Goal: Task Accomplishment & Management: Manage account settings

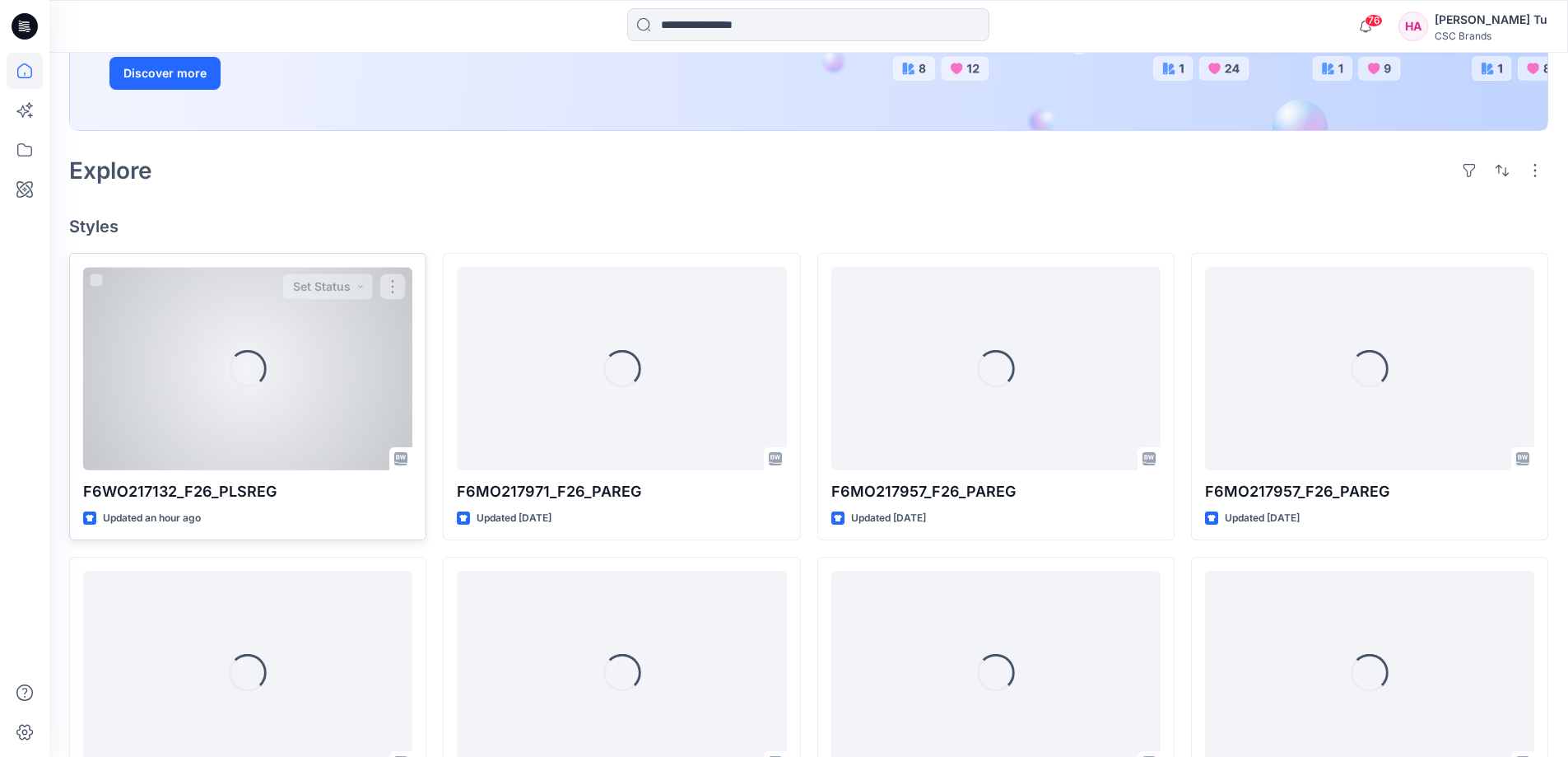
scroll to position [329, 0]
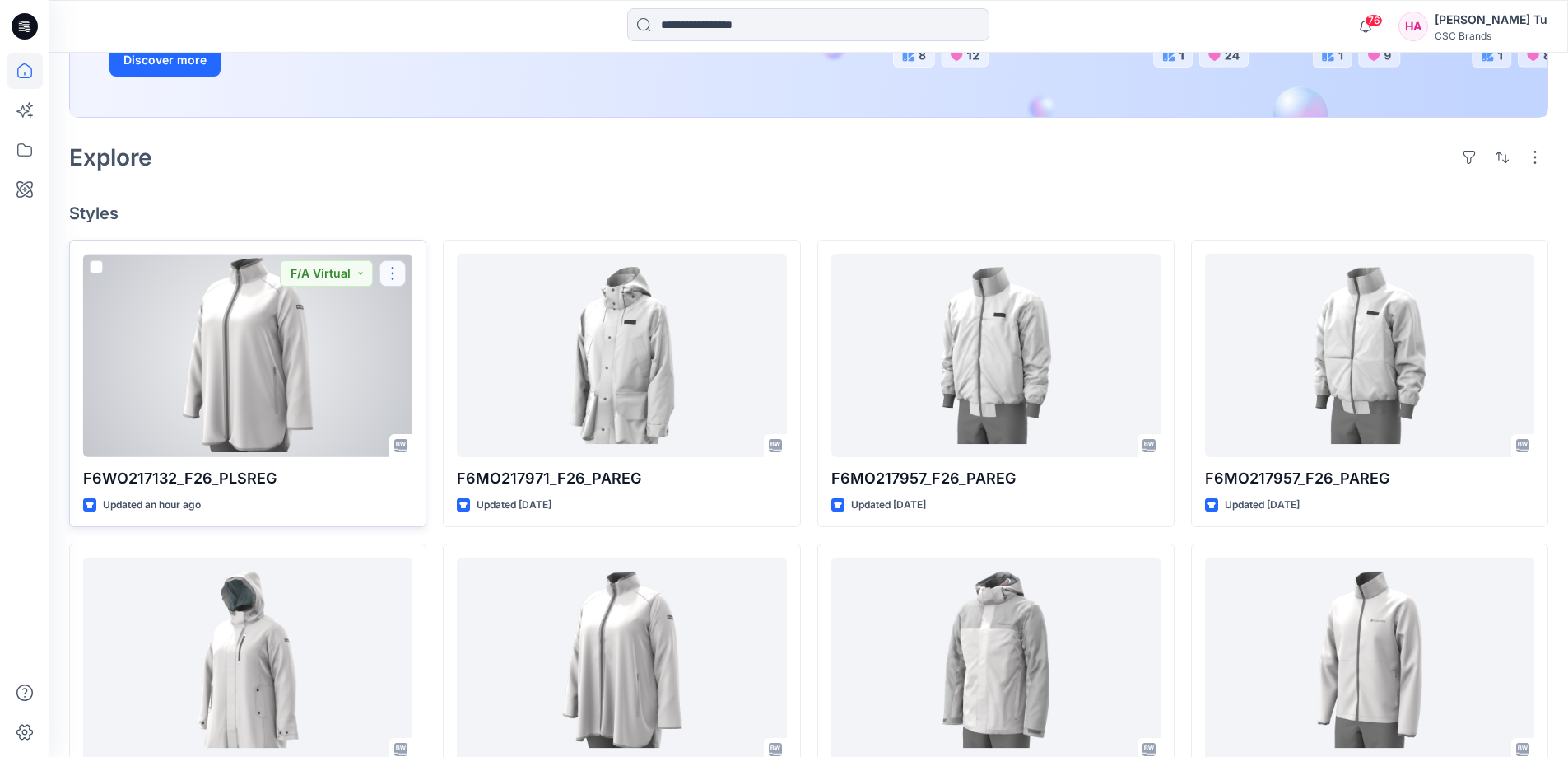
click at [394, 272] on button "button" at bounding box center [392, 273] width 27 height 27
click at [417, 309] on p "Edit" at bounding box center [423, 312] width 21 height 17
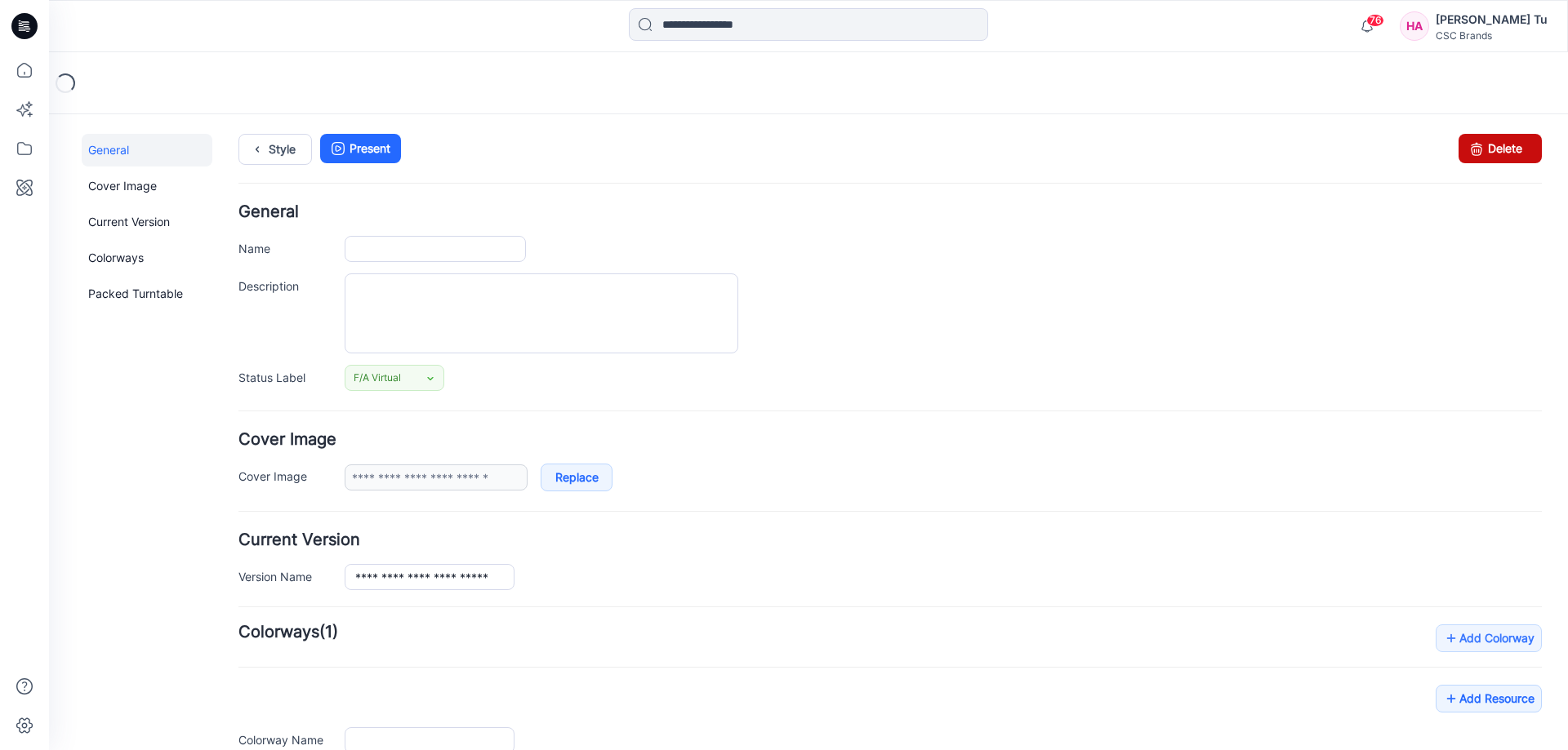
click at [1490, 152] on link "Delete" at bounding box center [1499, 148] width 84 height 29
type input "**********"
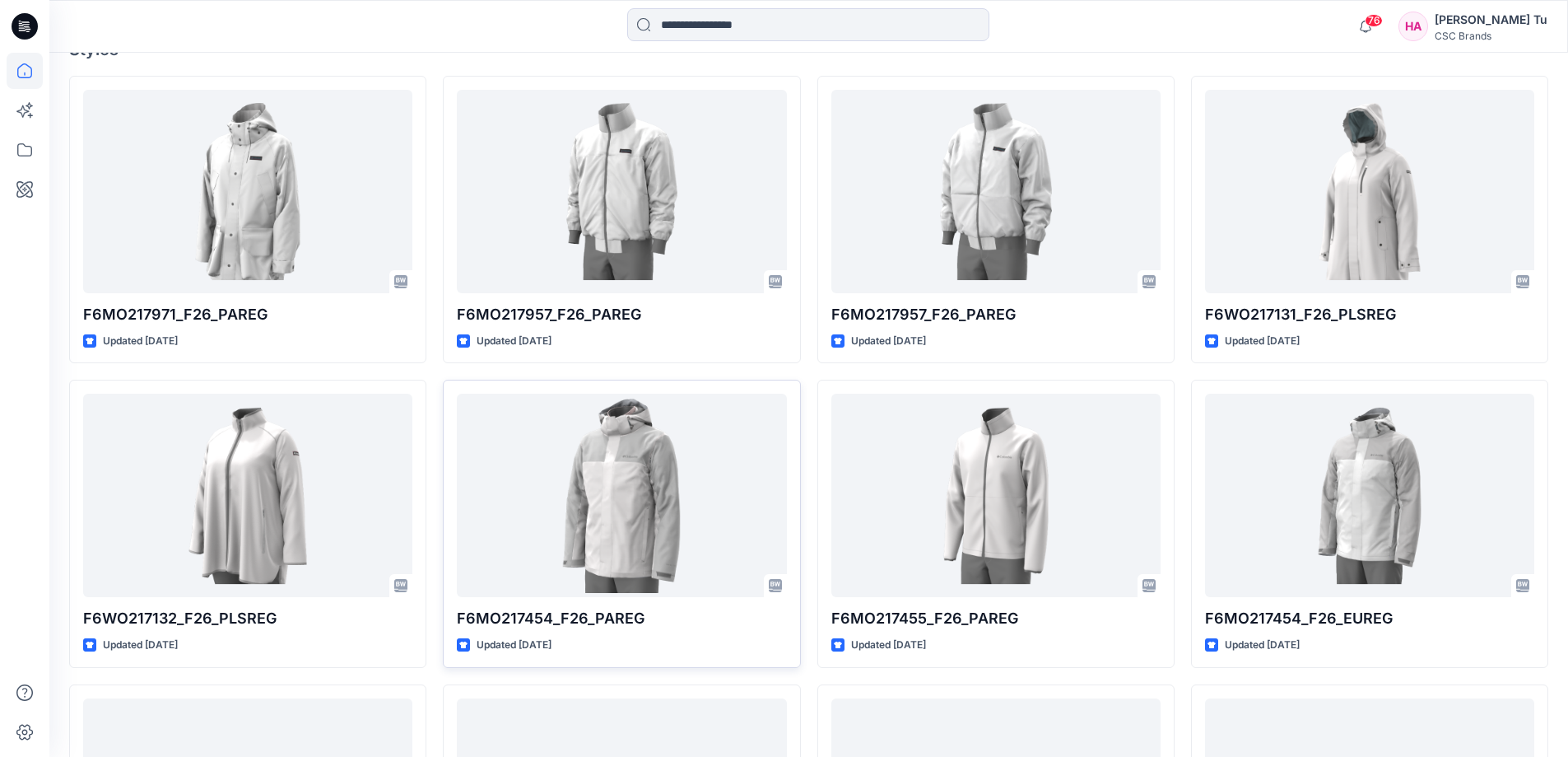
scroll to position [494, 0]
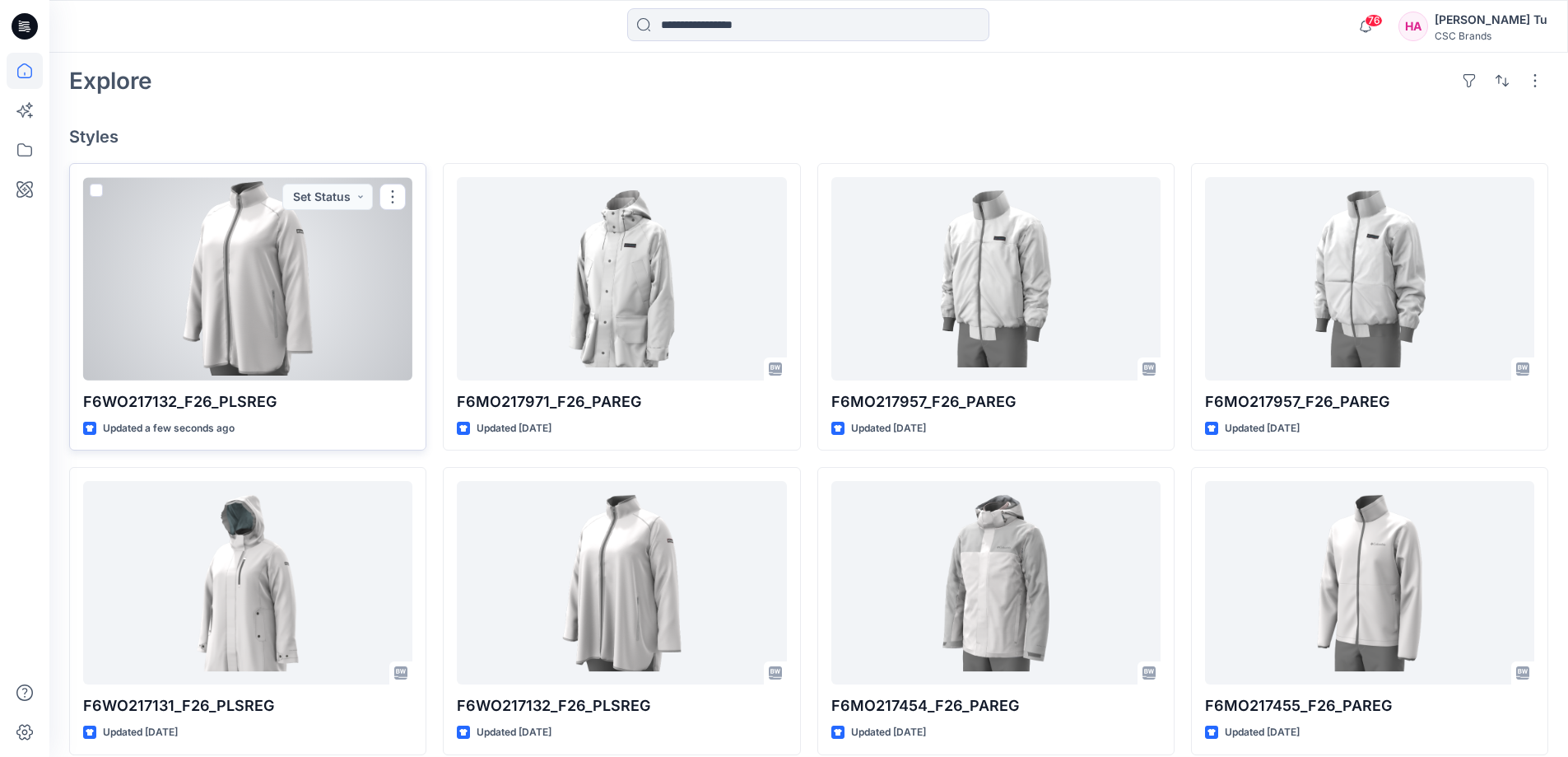
scroll to position [412, 0]
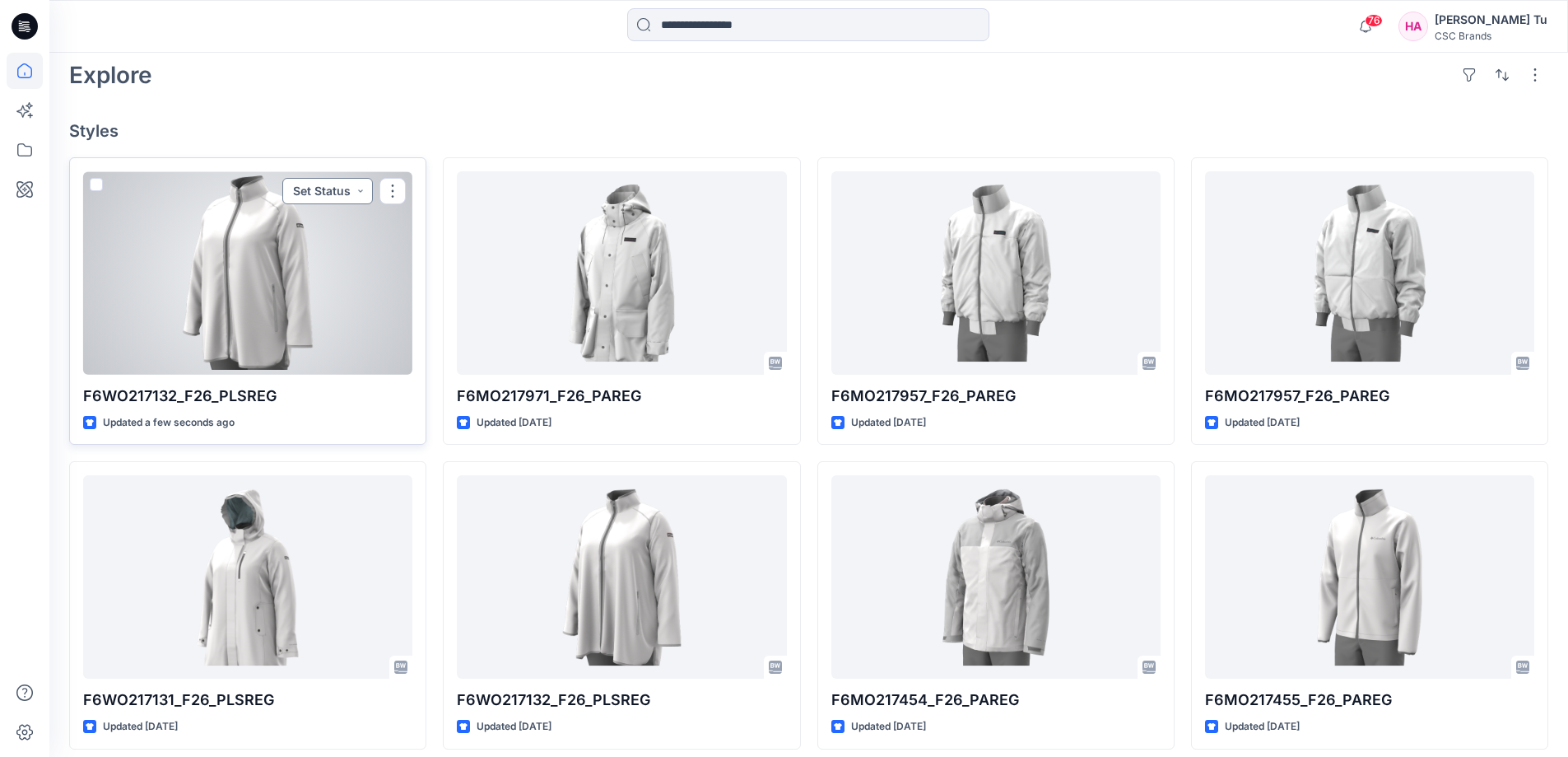
click at [349, 192] on button "Set Status" at bounding box center [328, 192] width 91 height 27
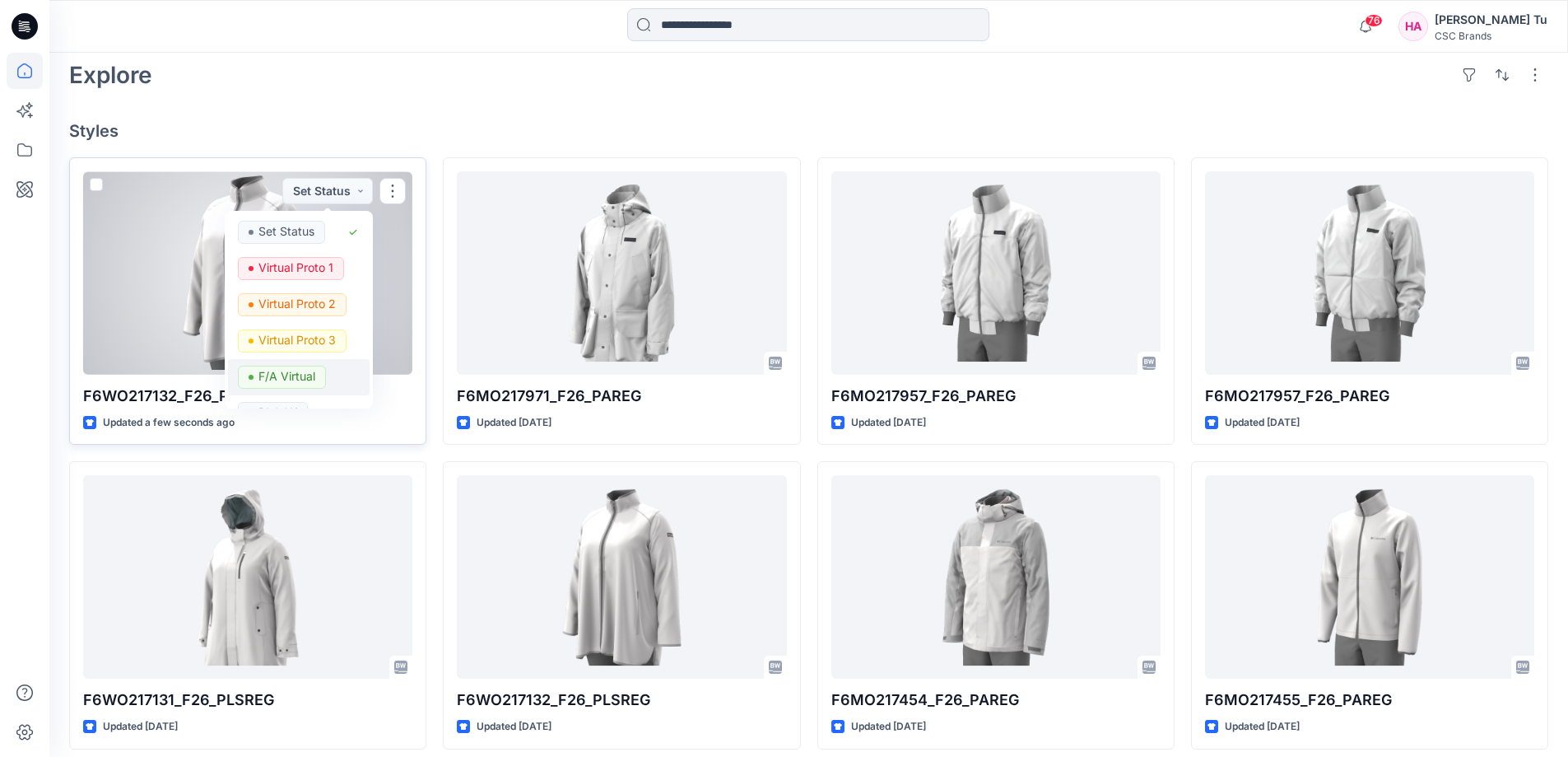
click at [303, 373] on p "F/A Virtual" at bounding box center [287, 377] width 57 height 22
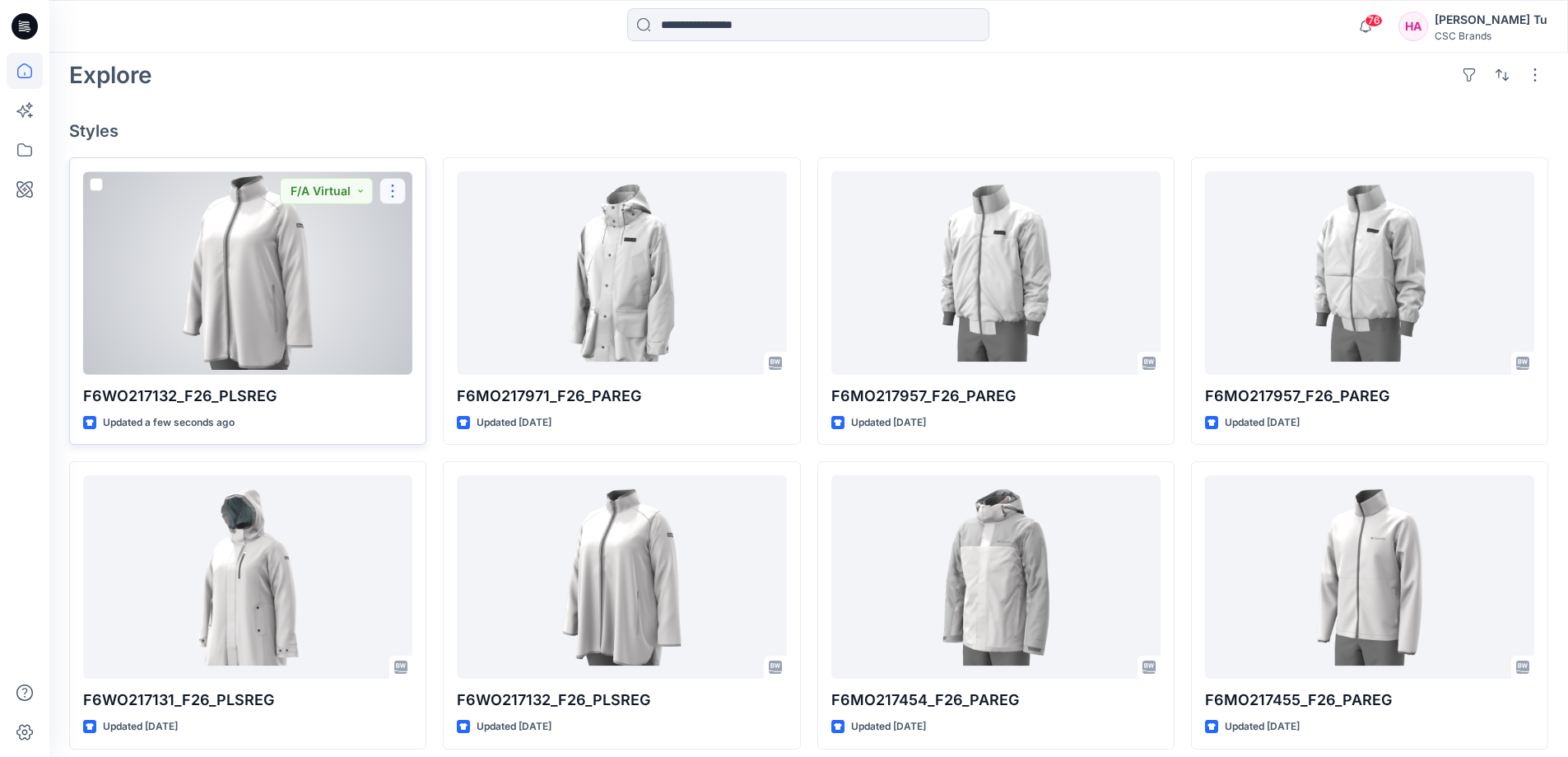
click at [400, 189] on button "button" at bounding box center [392, 192] width 27 height 27
click at [441, 223] on button "Edit" at bounding box center [472, 230] width 178 height 30
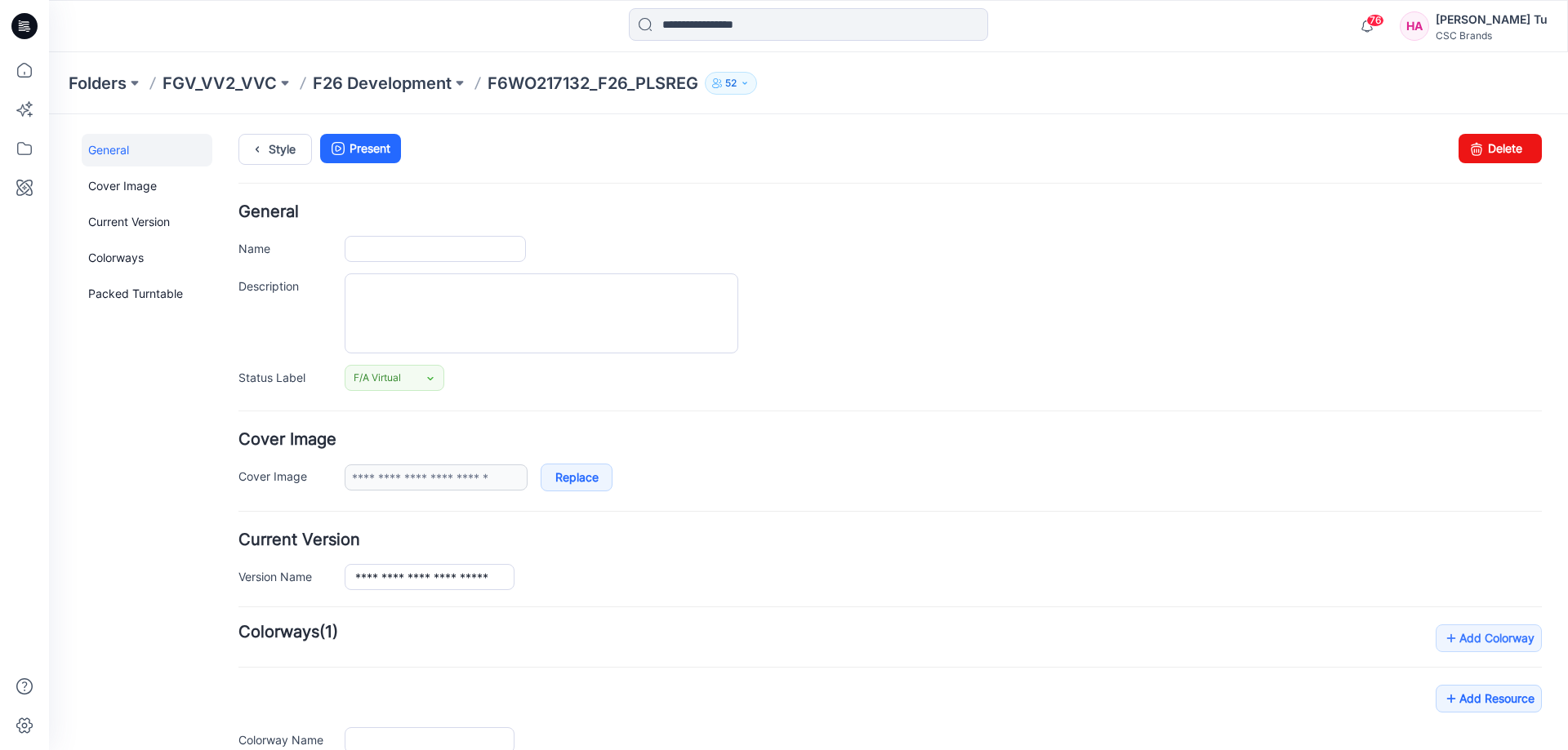
type input "**********"
